Goal: Use online tool/utility: Utilize a website feature to perform a specific function

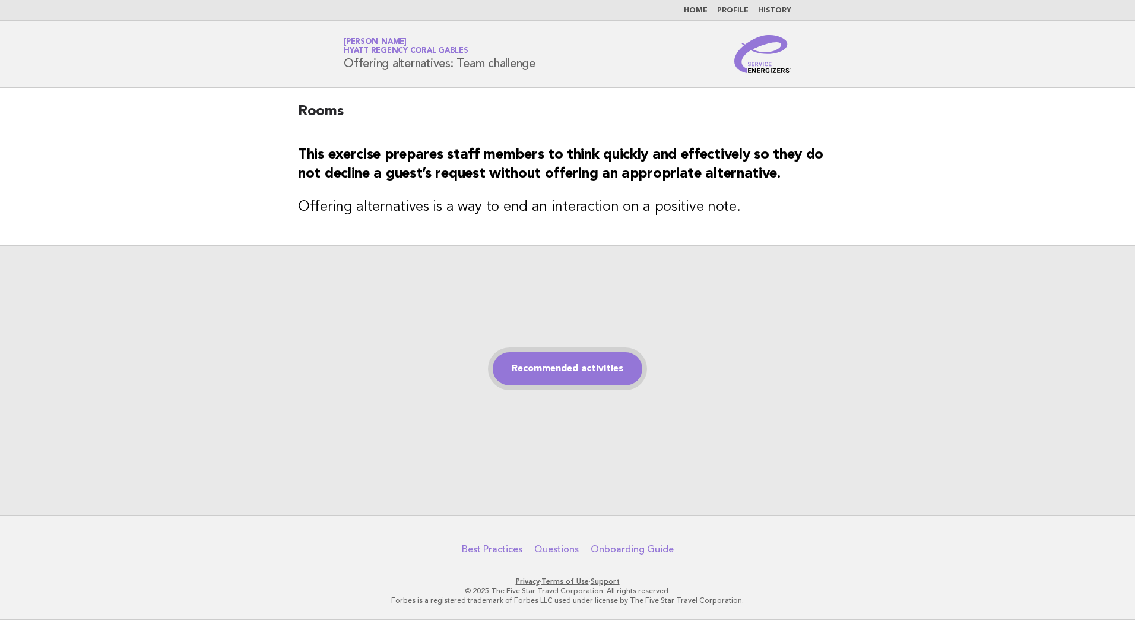
click at [591, 366] on link "Recommended activities" at bounding box center [568, 368] width 150 height 33
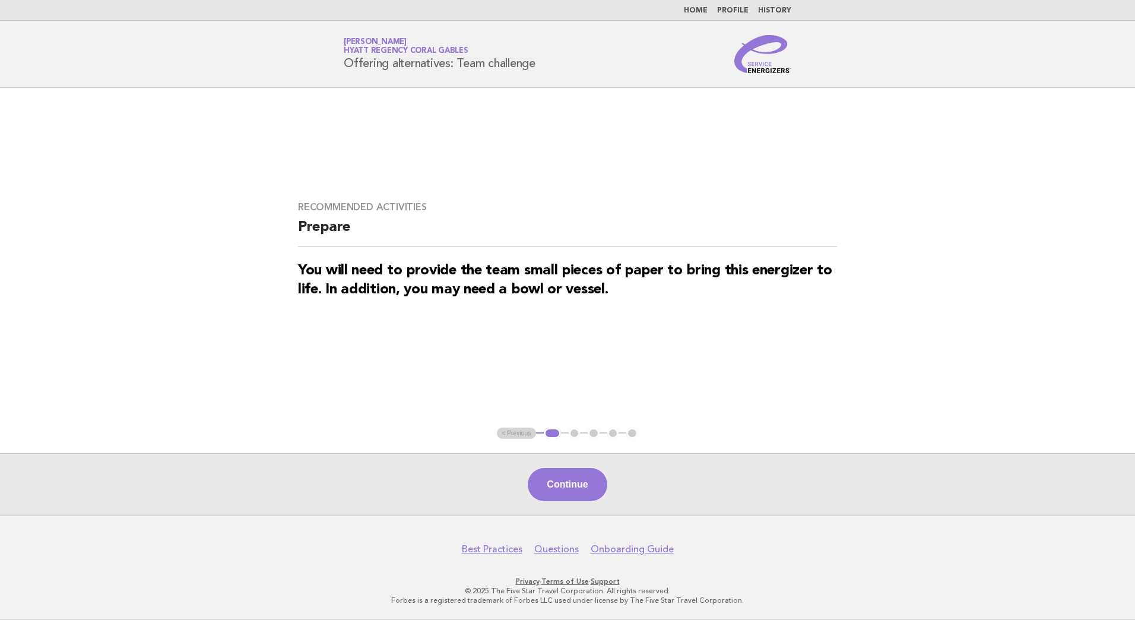
drag, startPoint x: 569, startPoint y: 472, endPoint x: 583, endPoint y: 479, distance: 16.5
click at [569, 472] on button "Continue" at bounding box center [567, 484] width 79 height 33
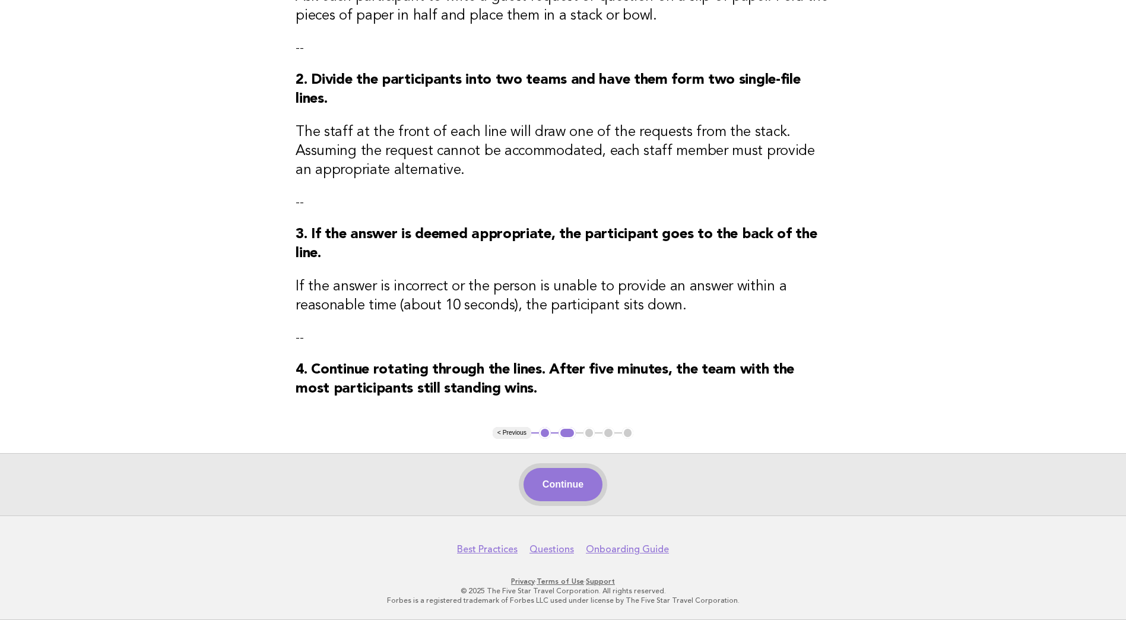
click at [556, 486] on button "Continue" at bounding box center [562, 484] width 79 height 33
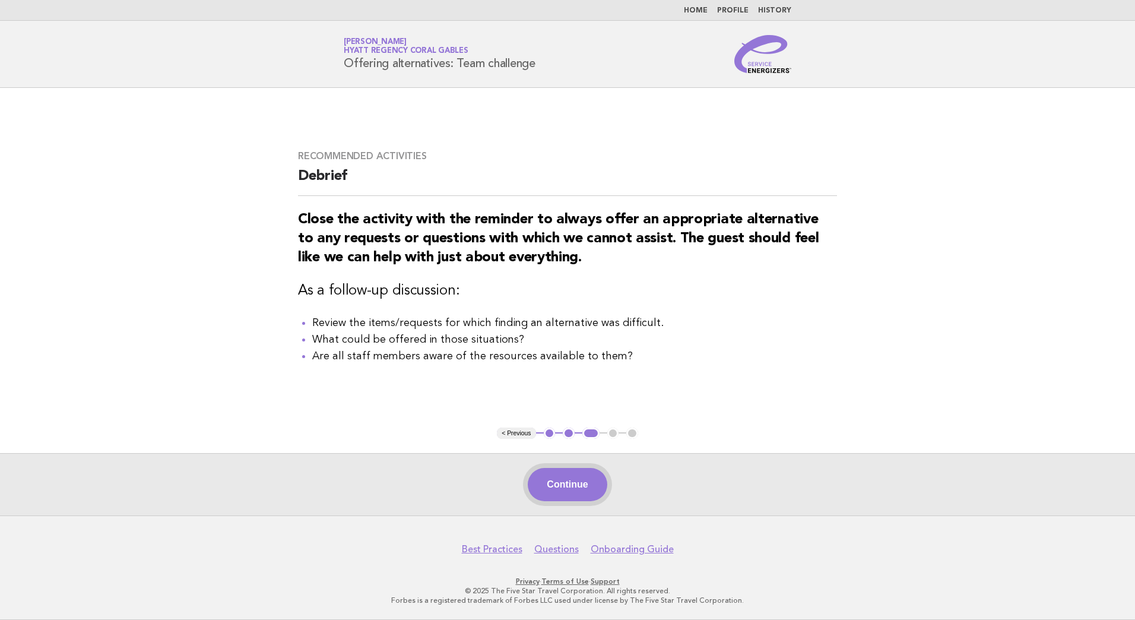
click at [583, 480] on button "Continue" at bounding box center [567, 484] width 79 height 33
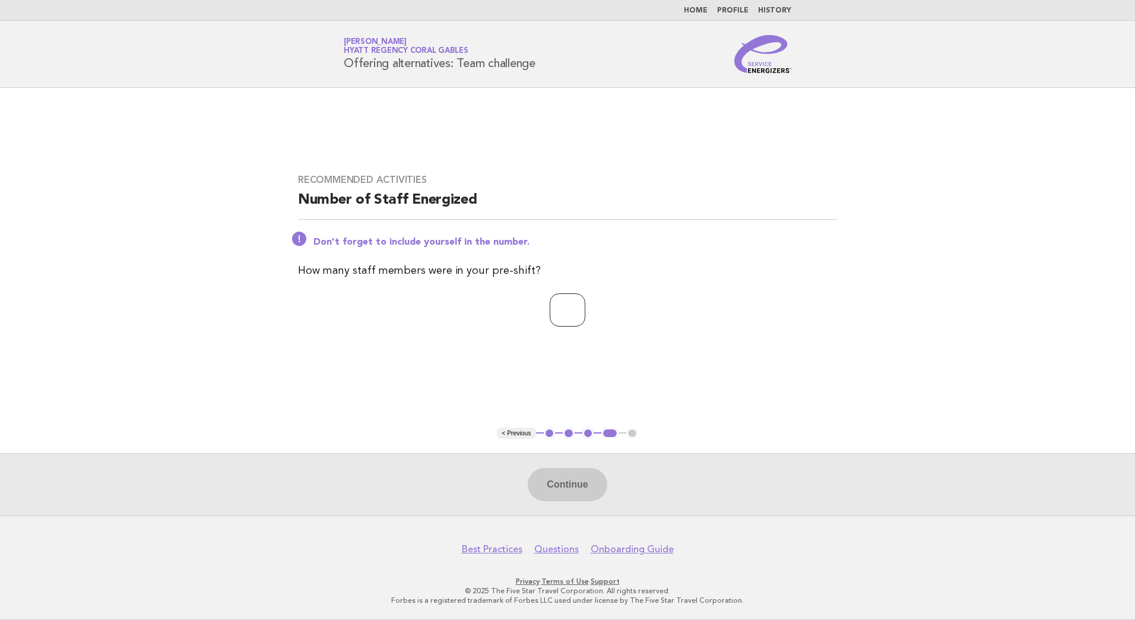
click at [550, 309] on input "number" at bounding box center [568, 309] width 36 height 33
type input "*"
click at [575, 472] on button "Continue" at bounding box center [567, 484] width 79 height 33
